Goal: Share content: Share content

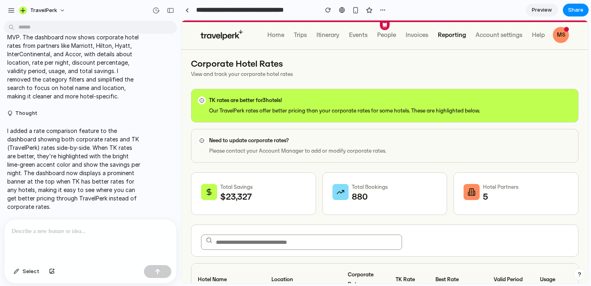
click at [541, 12] on span "Preview" at bounding box center [542, 10] width 20 height 8
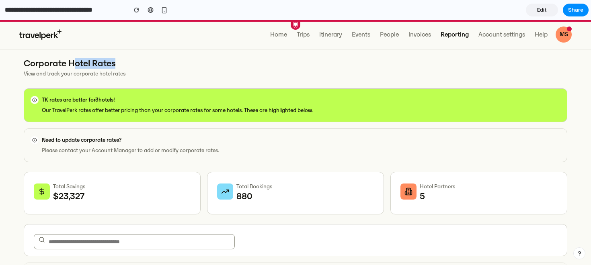
drag, startPoint x: 73, startPoint y: 64, endPoint x: 129, endPoint y: 64, distance: 55.5
click at [129, 64] on h1 "Corporate Hotel Rates" at bounding box center [296, 64] width 544 height 10
click at [203, 112] on p "Our TravelPerk rates offer better pricing than your corporate rates for some ho…" at bounding box center [177, 111] width 271 height 10
drag, startPoint x: 66, startPoint y: 62, endPoint x: 153, endPoint y: 67, distance: 87.4
click at [151, 67] on h1 "Corporate Hotel Rates" at bounding box center [296, 64] width 544 height 10
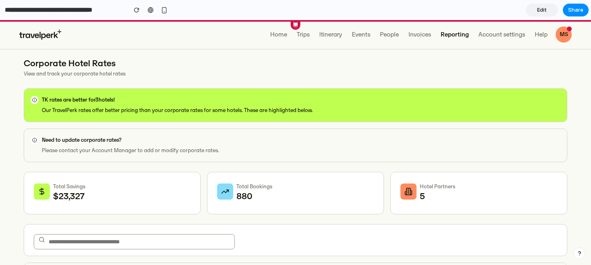
click at [156, 69] on p "View and track your corporate hotel rates" at bounding box center [296, 74] width 544 height 10
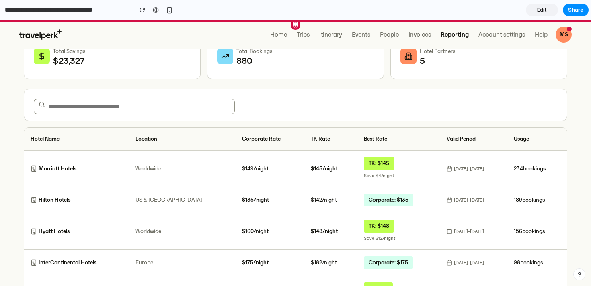
scroll to position [172, 0]
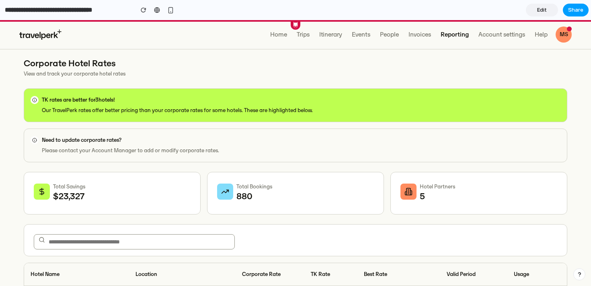
click at [573, 15] on button "Share" at bounding box center [576, 10] width 26 height 13
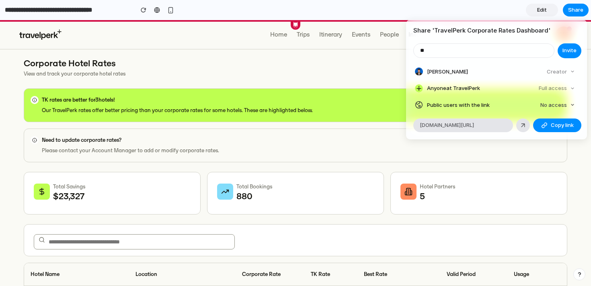
type input "*"
click at [359, 86] on div "Share ' TravelPerk Corporate Rates Dashboard ' Invite Mauro Spadaro Creator Any…" at bounding box center [295, 143] width 591 height 286
